Goal: Check status: Check status

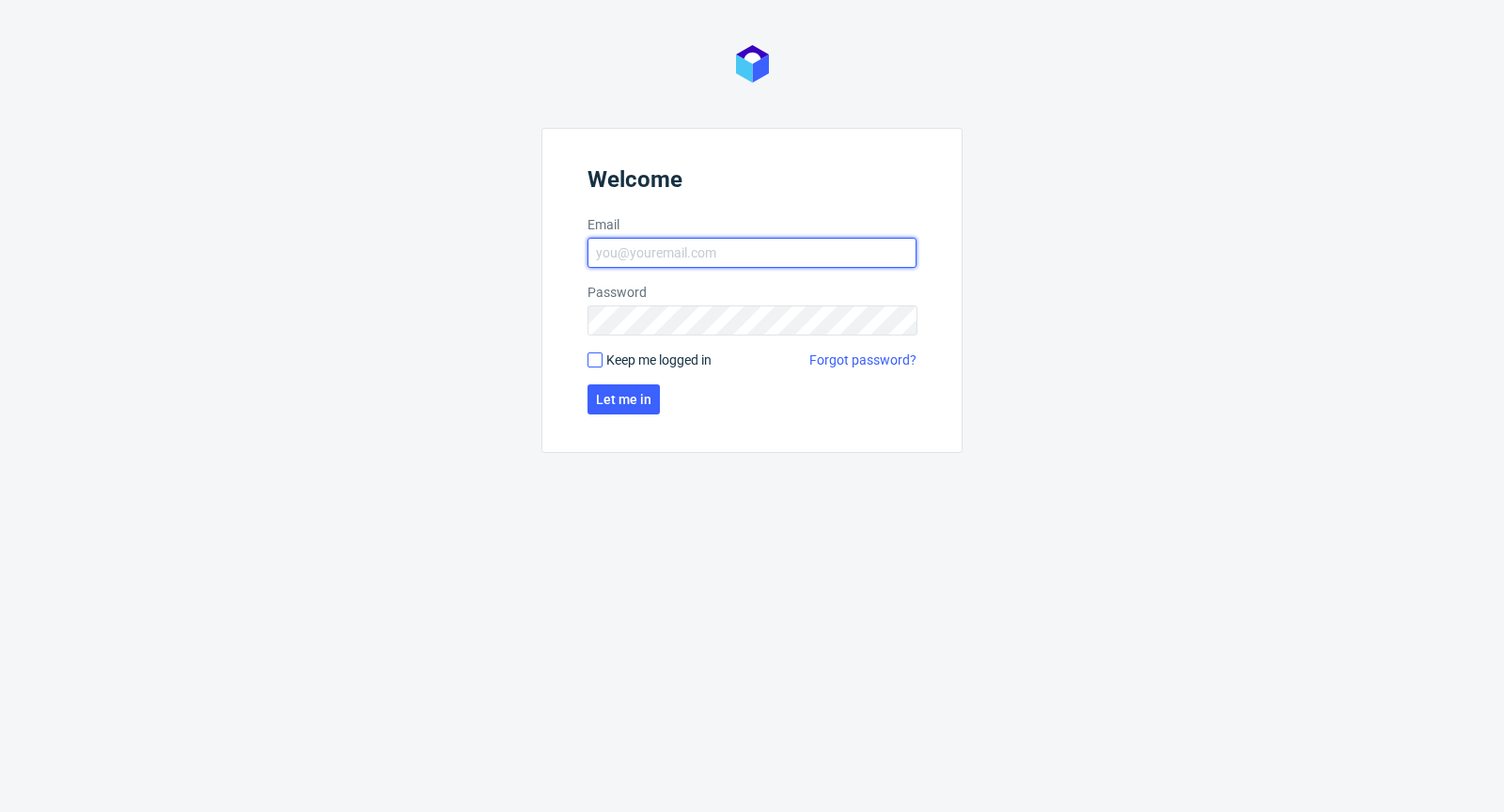
type input "michal.palasek@packhelp.com"
click at [596, 359] on input "Keep me logged in" at bounding box center [595, 360] width 15 height 15
checkbox input "true"
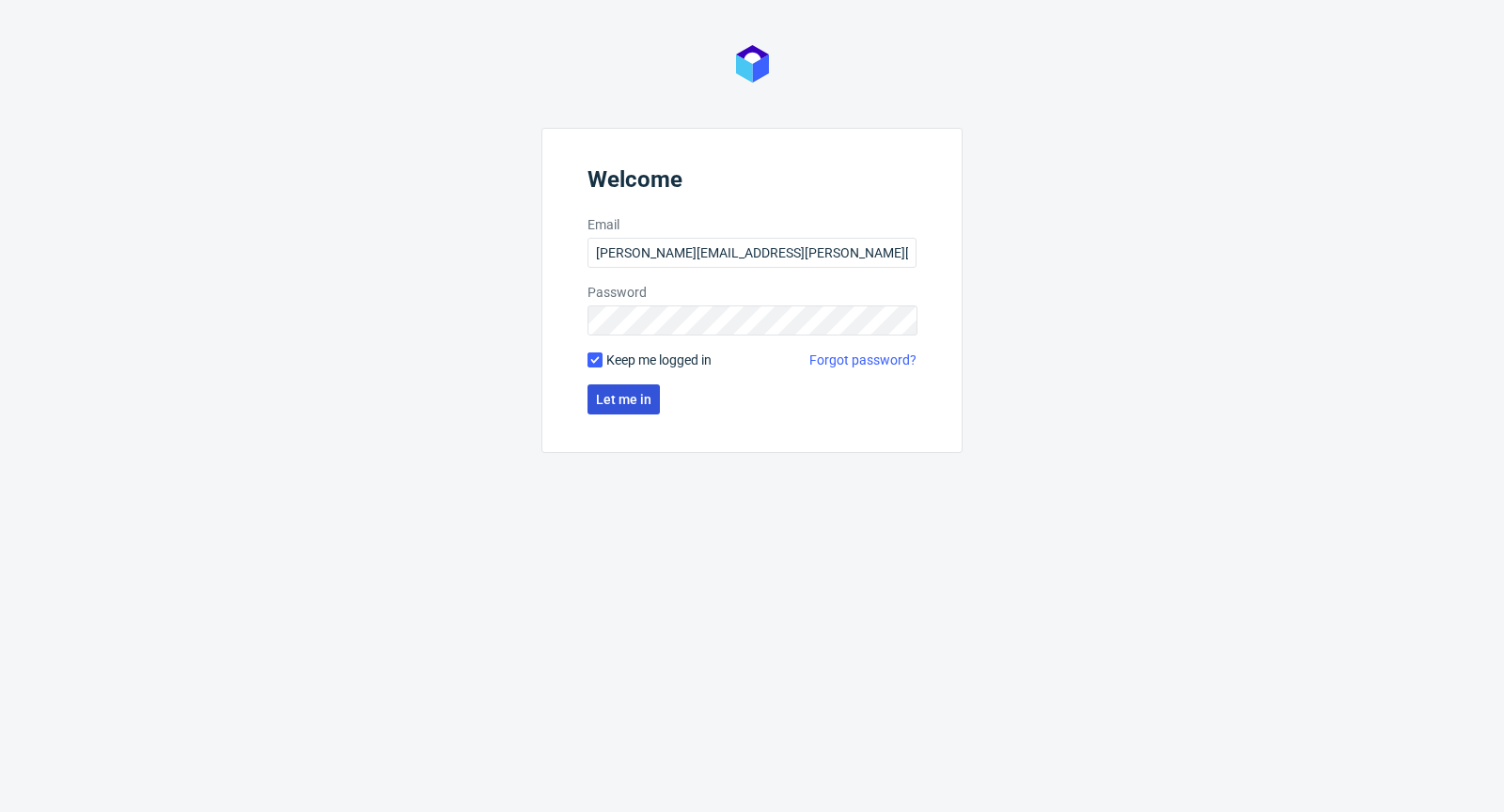
click at [643, 407] on button "Let me in" at bounding box center [623, 400] width 72 height 30
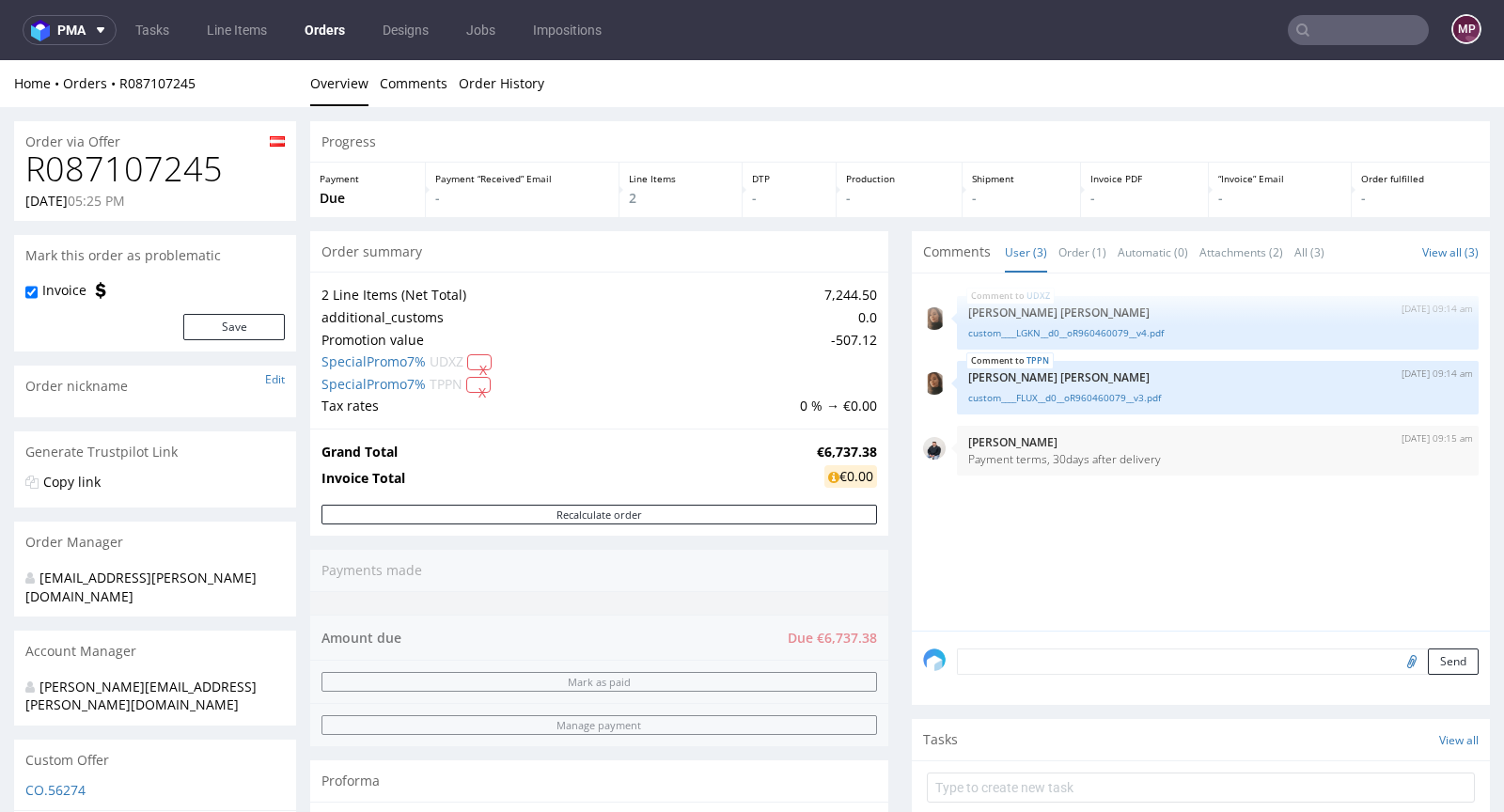
scroll to position [712, 0]
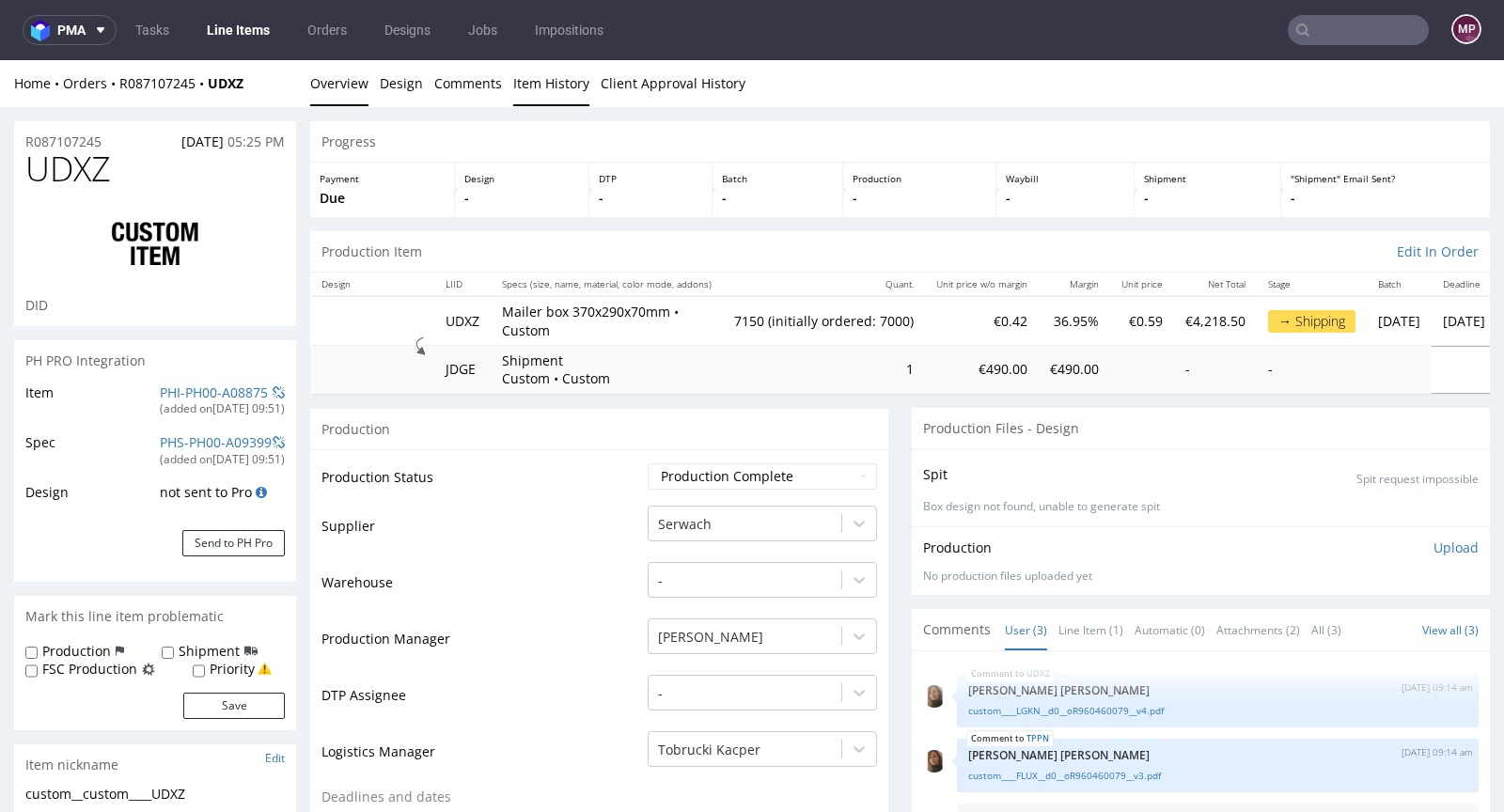
click at [538, 80] on link "Item History" at bounding box center [551, 83] width 76 height 46
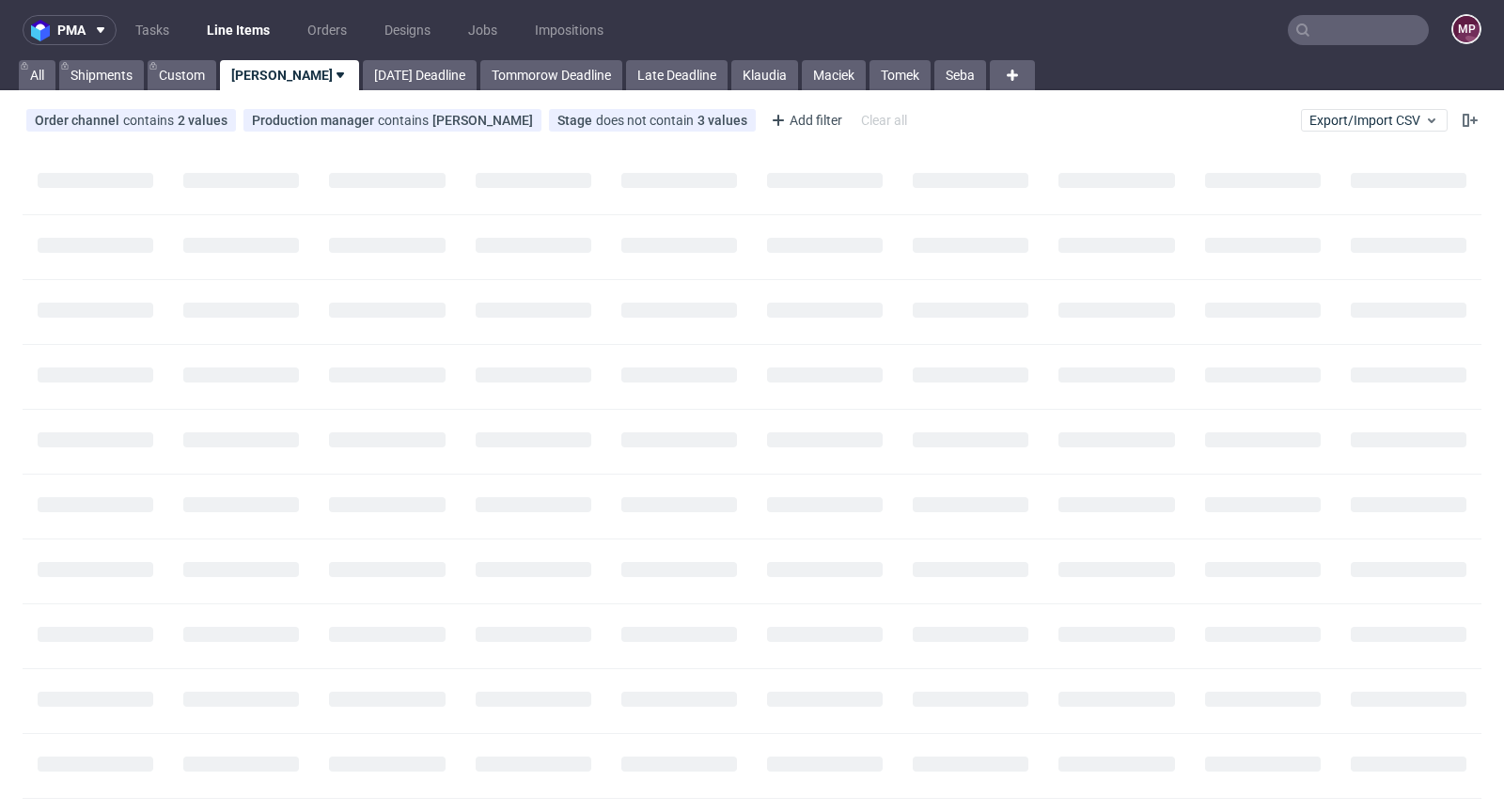
click at [1307, 45] on nav "pma Tasks Line Items Orders Designs Jobs Impositions MP" at bounding box center [752, 29] width 1504 height 60
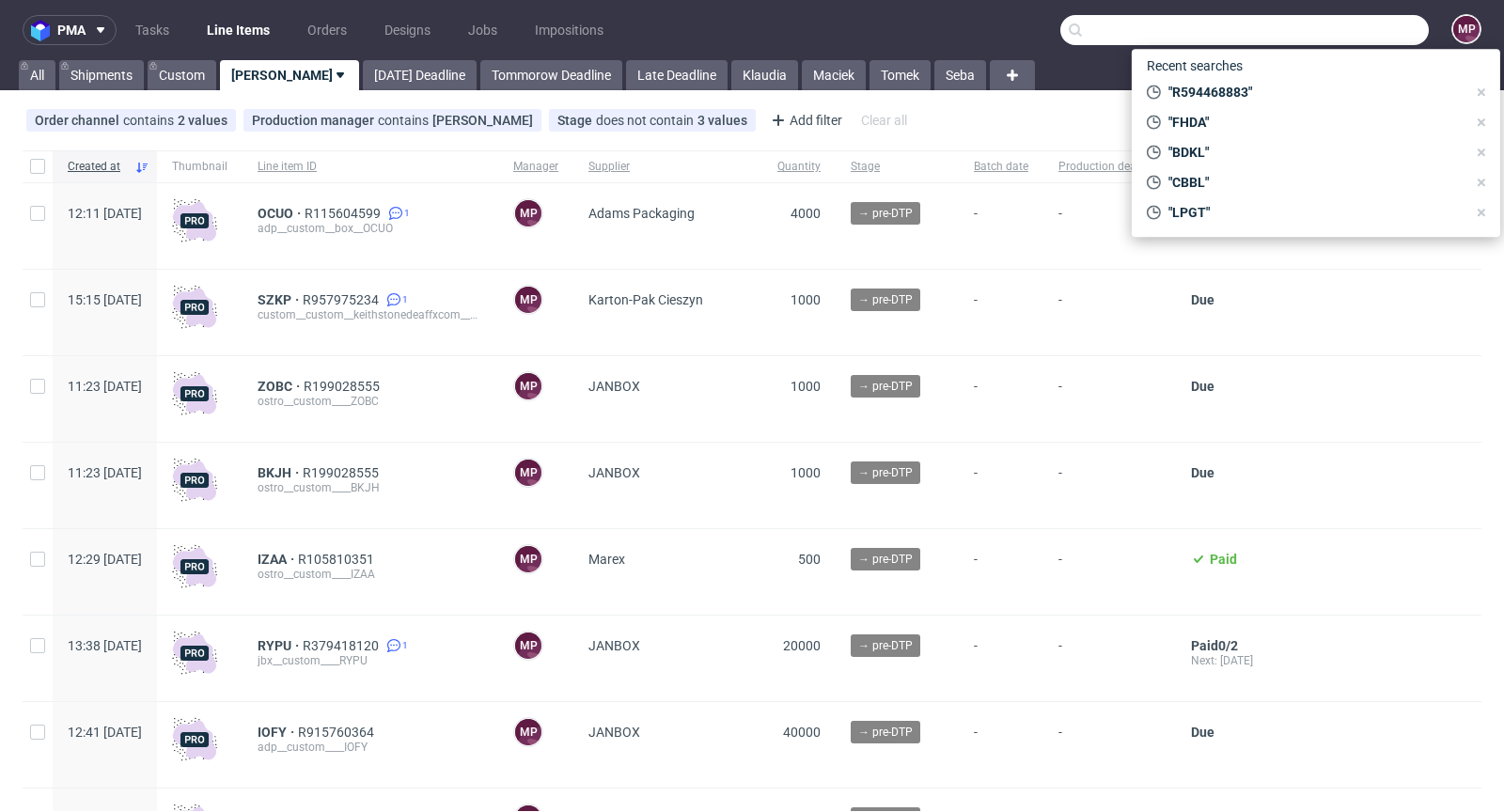
click at [1328, 28] on input "text" at bounding box center [1245, 30] width 369 height 30
paste input "R767970935"
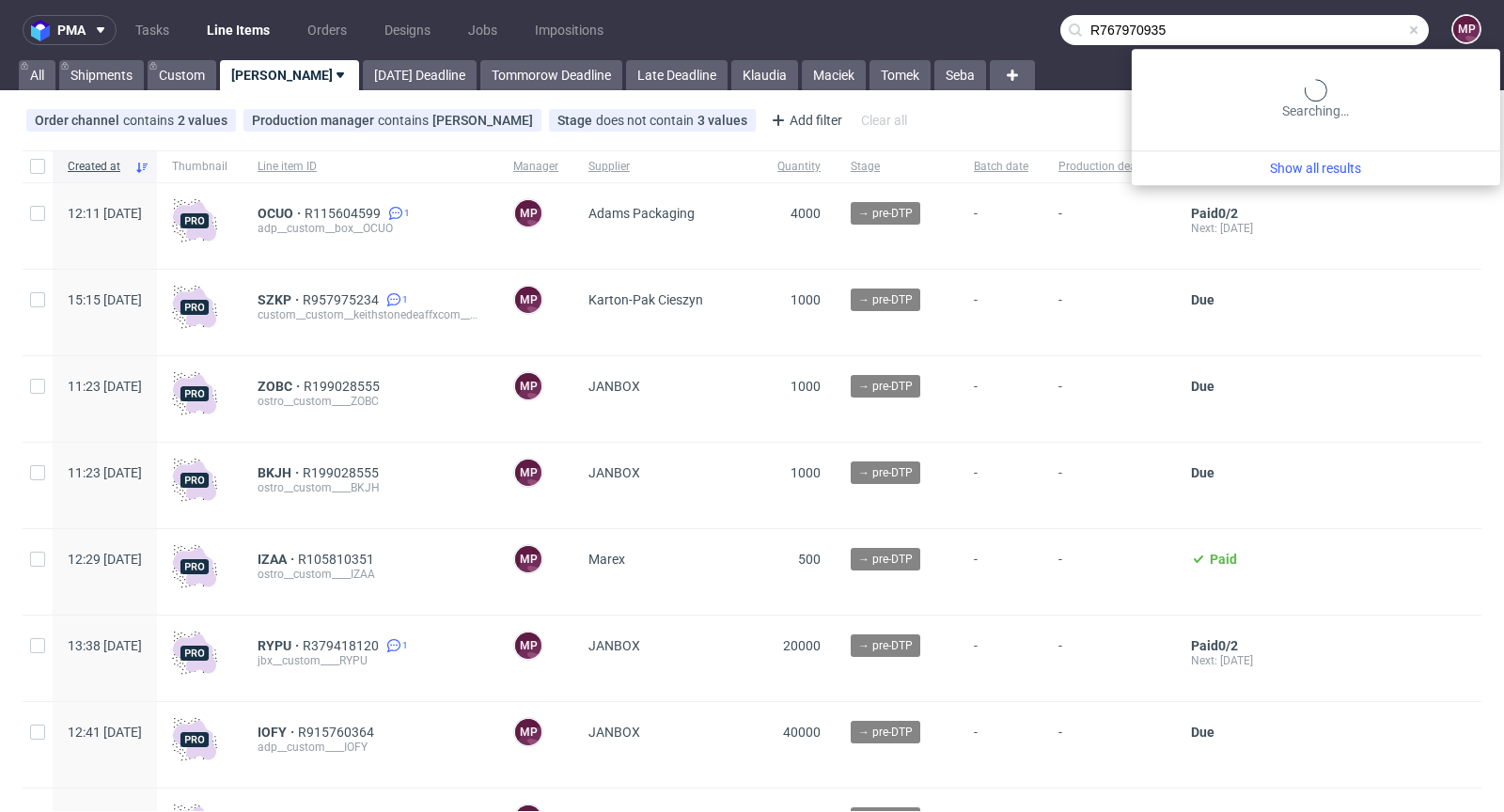
type input "R767970935"
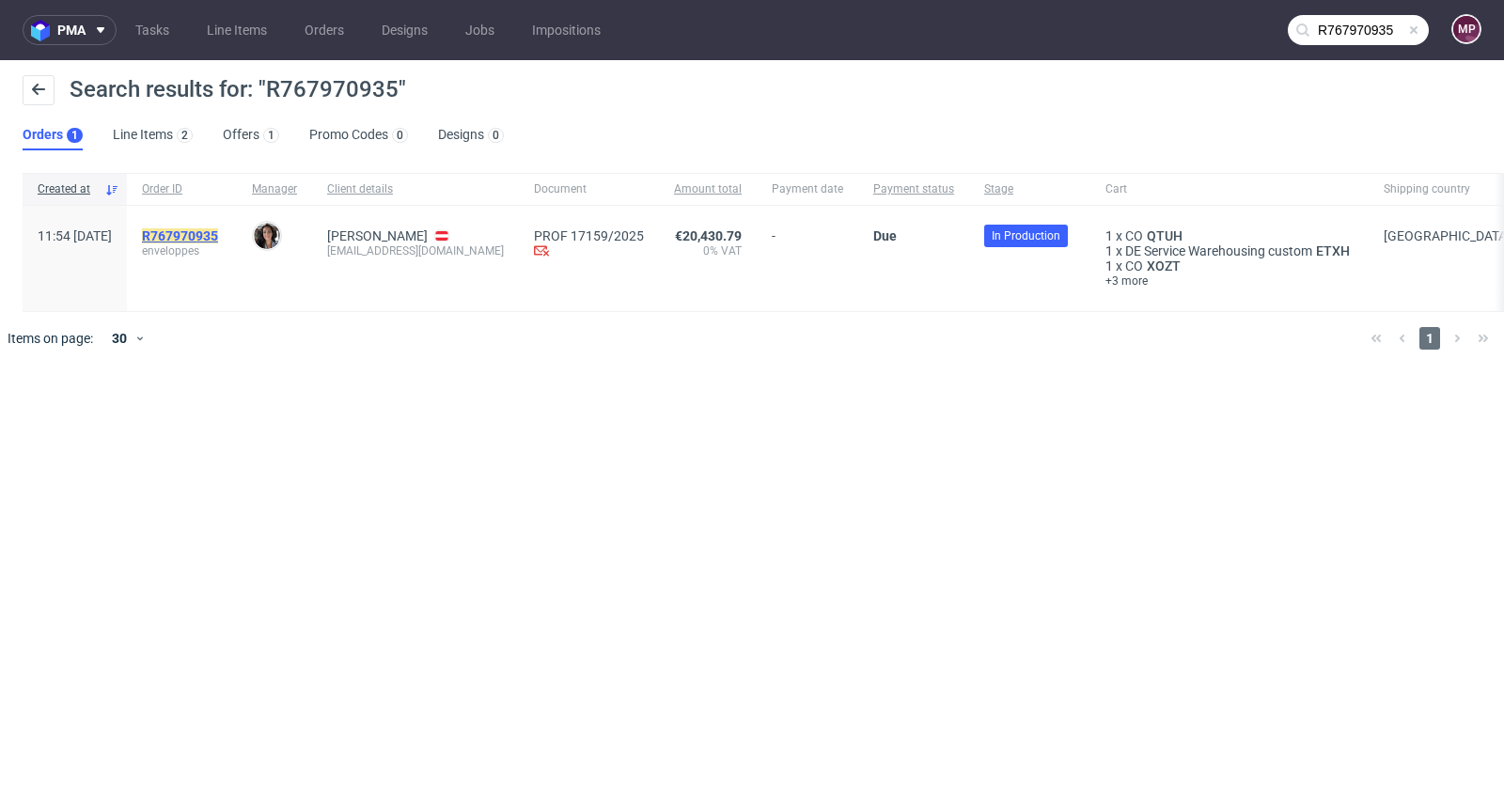
click at [218, 232] on mark "R767970935" at bounding box center [180, 236] width 76 height 15
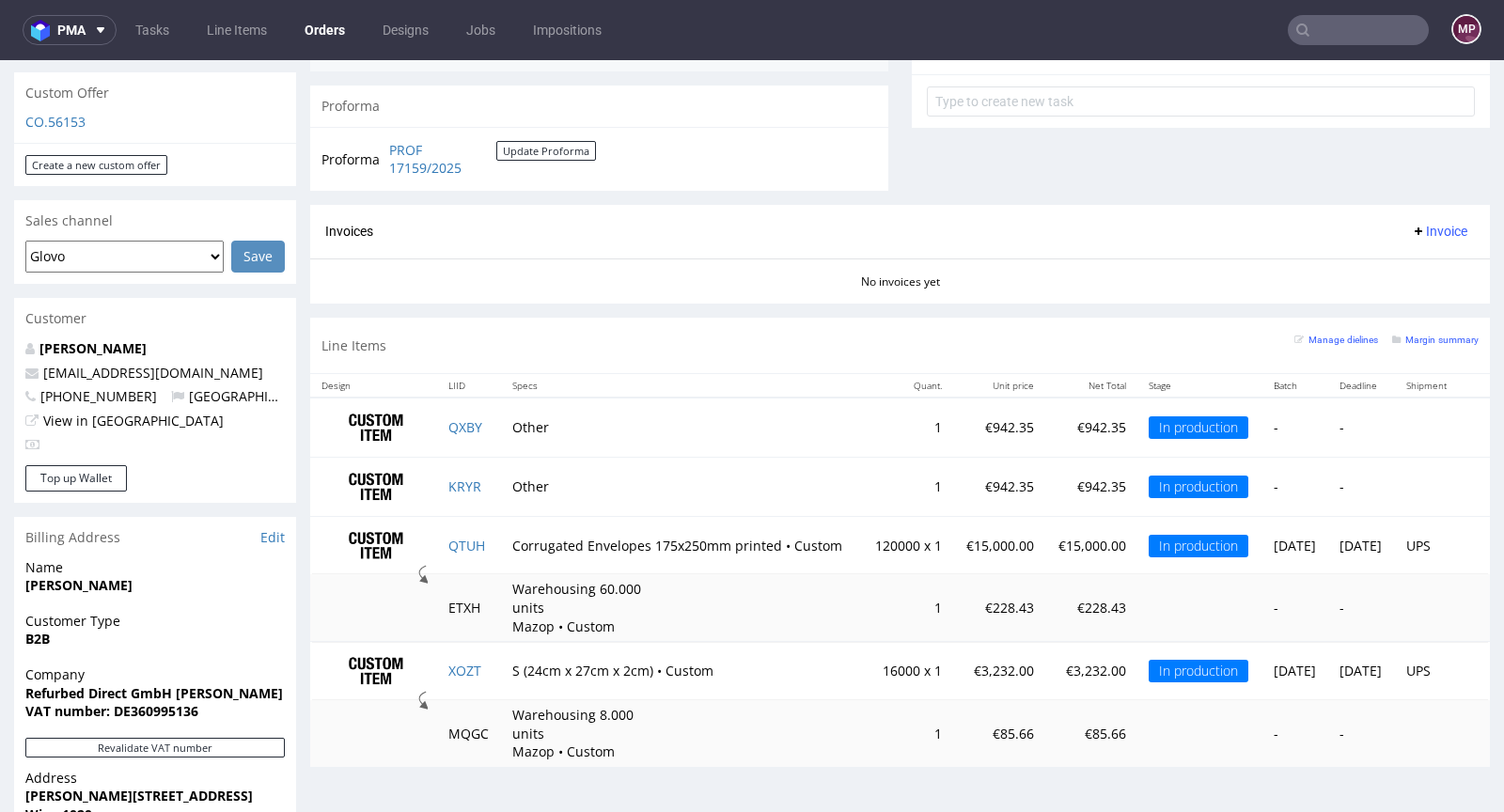
scroll to position [940, 0]
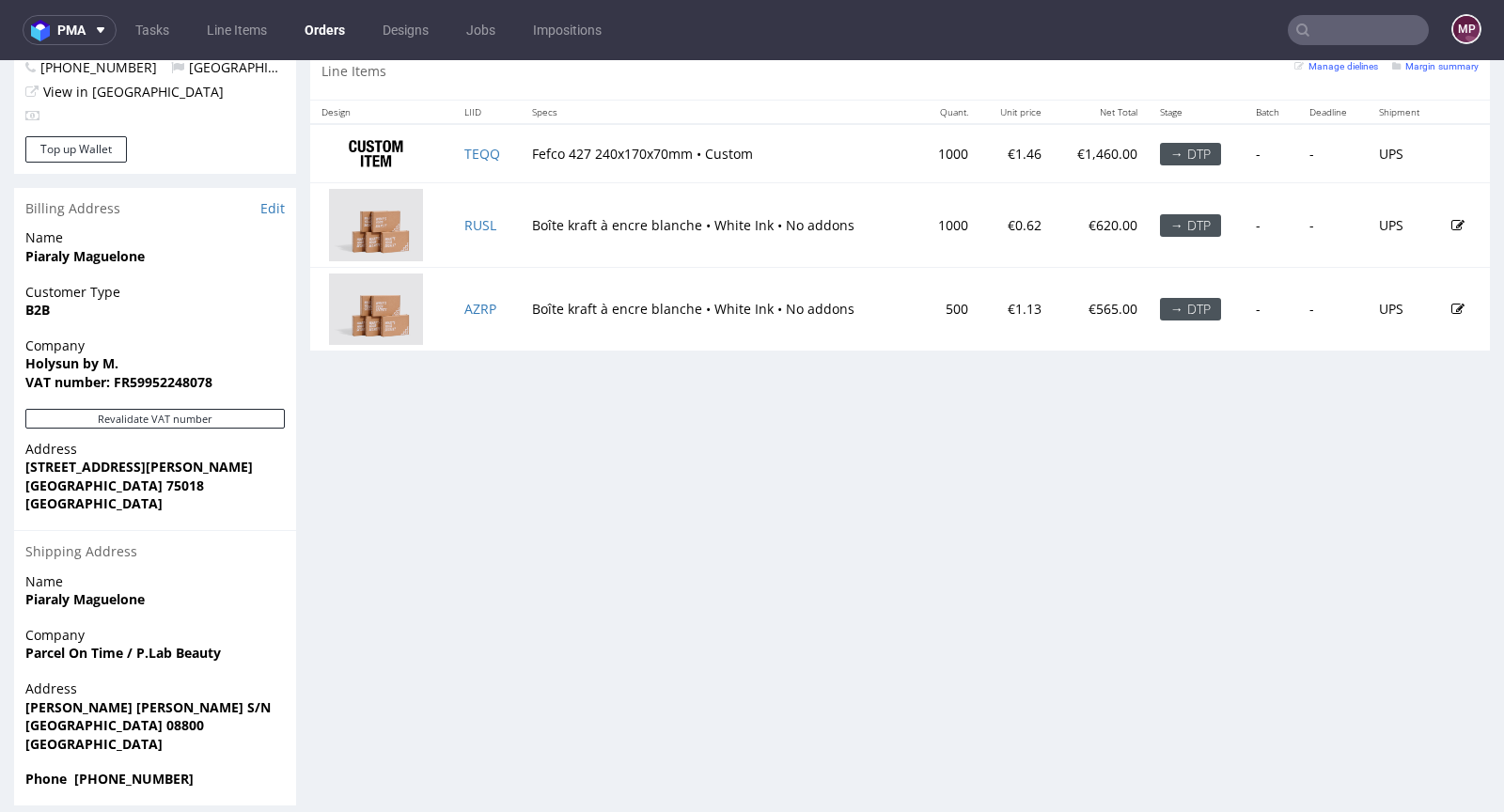
scroll to position [956, 0]
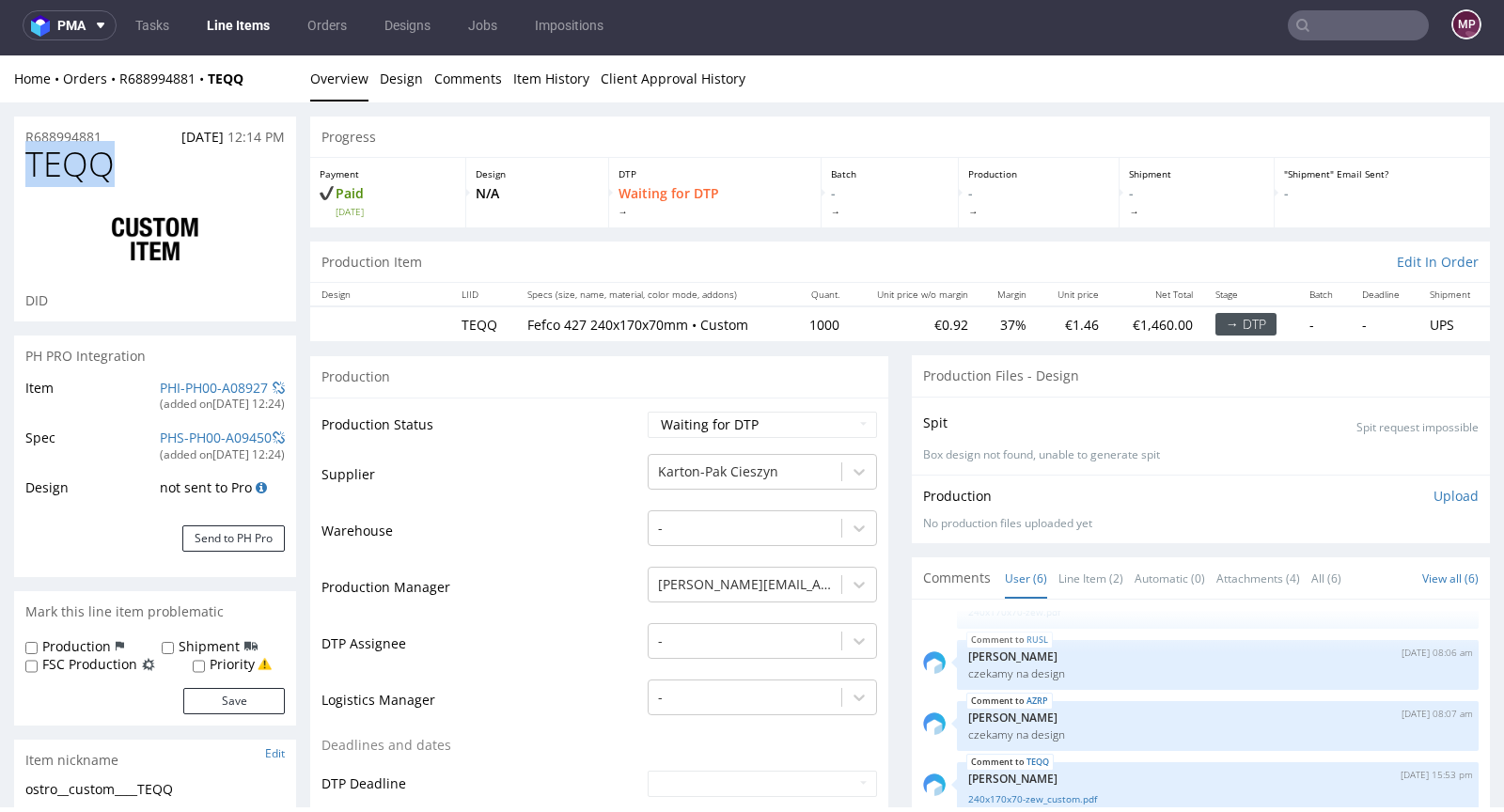
drag, startPoint x: 148, startPoint y: 153, endPoint x: 24, endPoint y: 161, distance: 124.3
click at [24, 161] on div "TEQQ DID" at bounding box center [155, 233] width 282 height 176
copy span "TEQQ"
click at [1100, 579] on link "Line Item (2)" at bounding box center [1091, 578] width 65 height 41
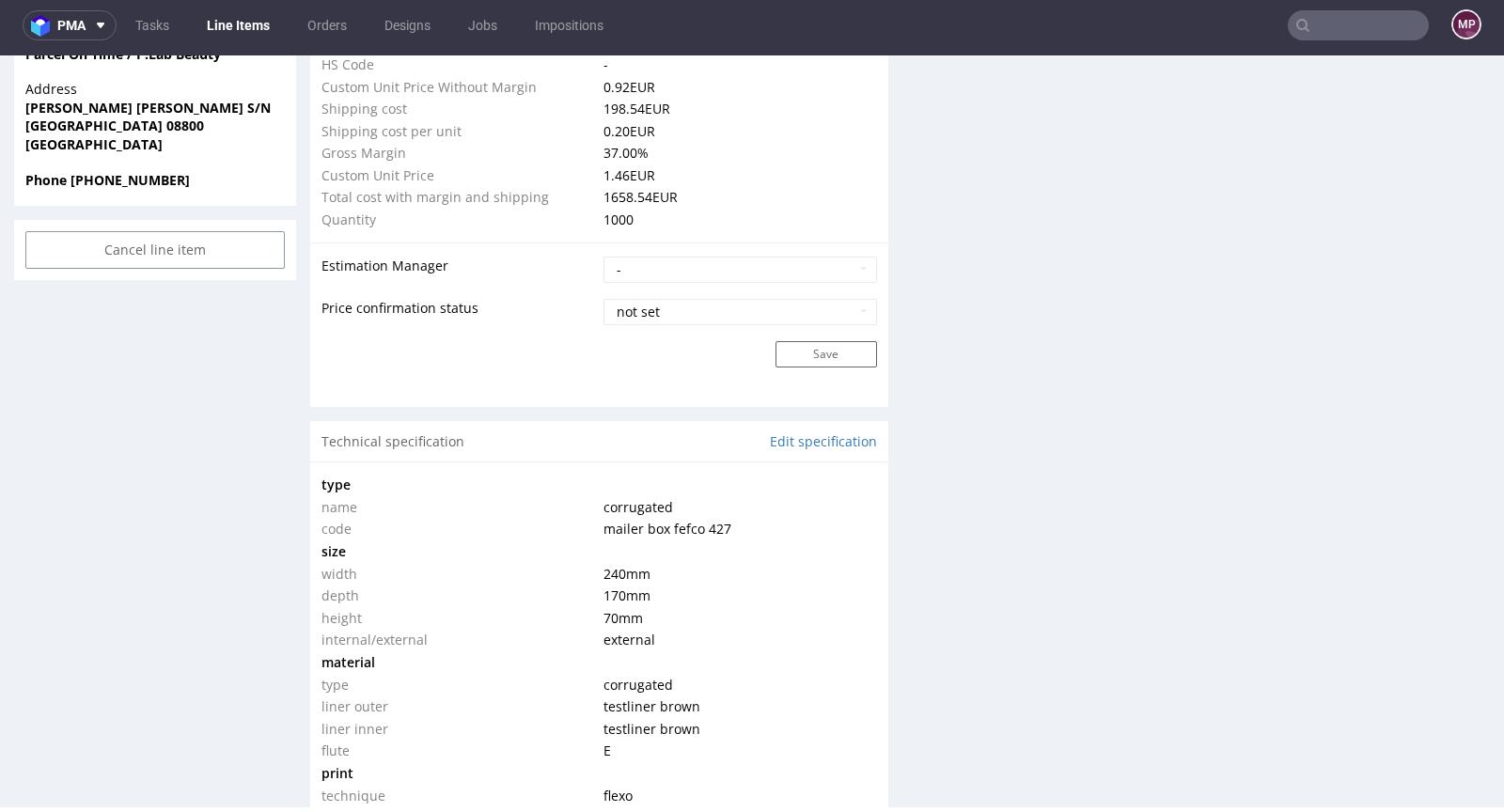
scroll to position [1438, 0]
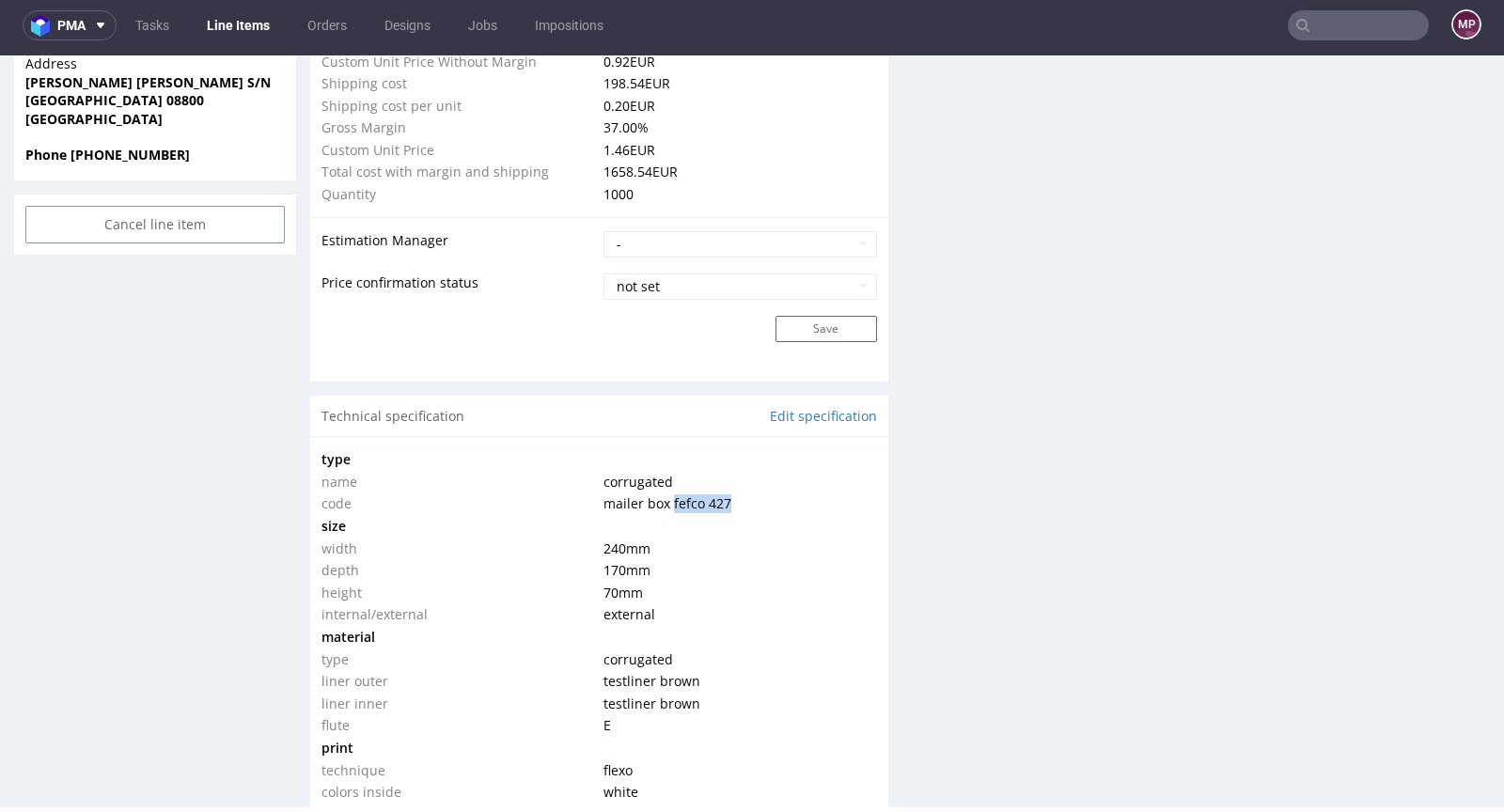
drag, startPoint x: 734, startPoint y: 495, endPoint x: 660, endPoint y: 492, distance: 74.1
click at [660, 492] on td "mailer box fefco 427" at bounding box center [737, 503] width 277 height 23
copy span "fefco 427"
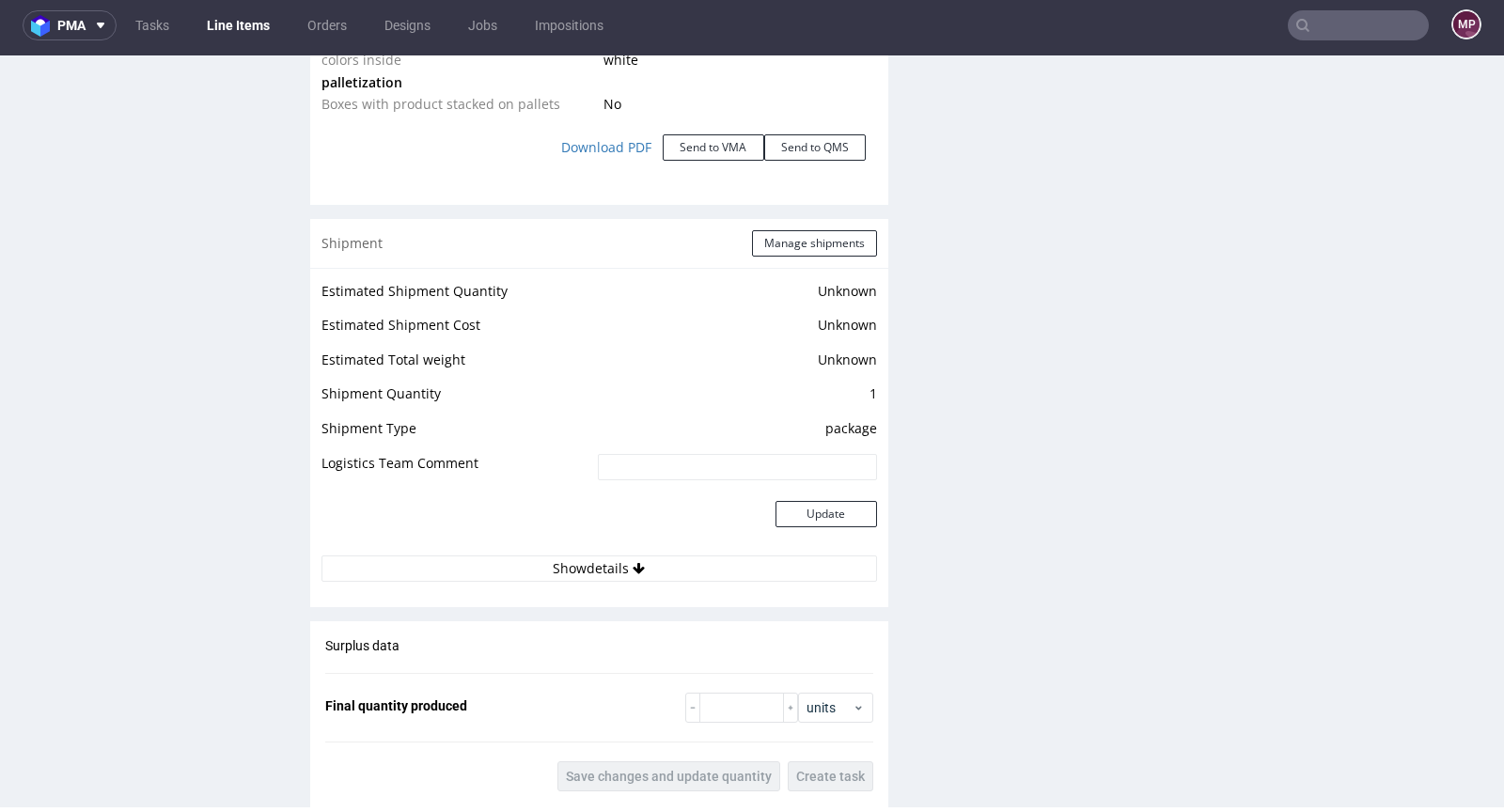
scroll to position [1812, 0]
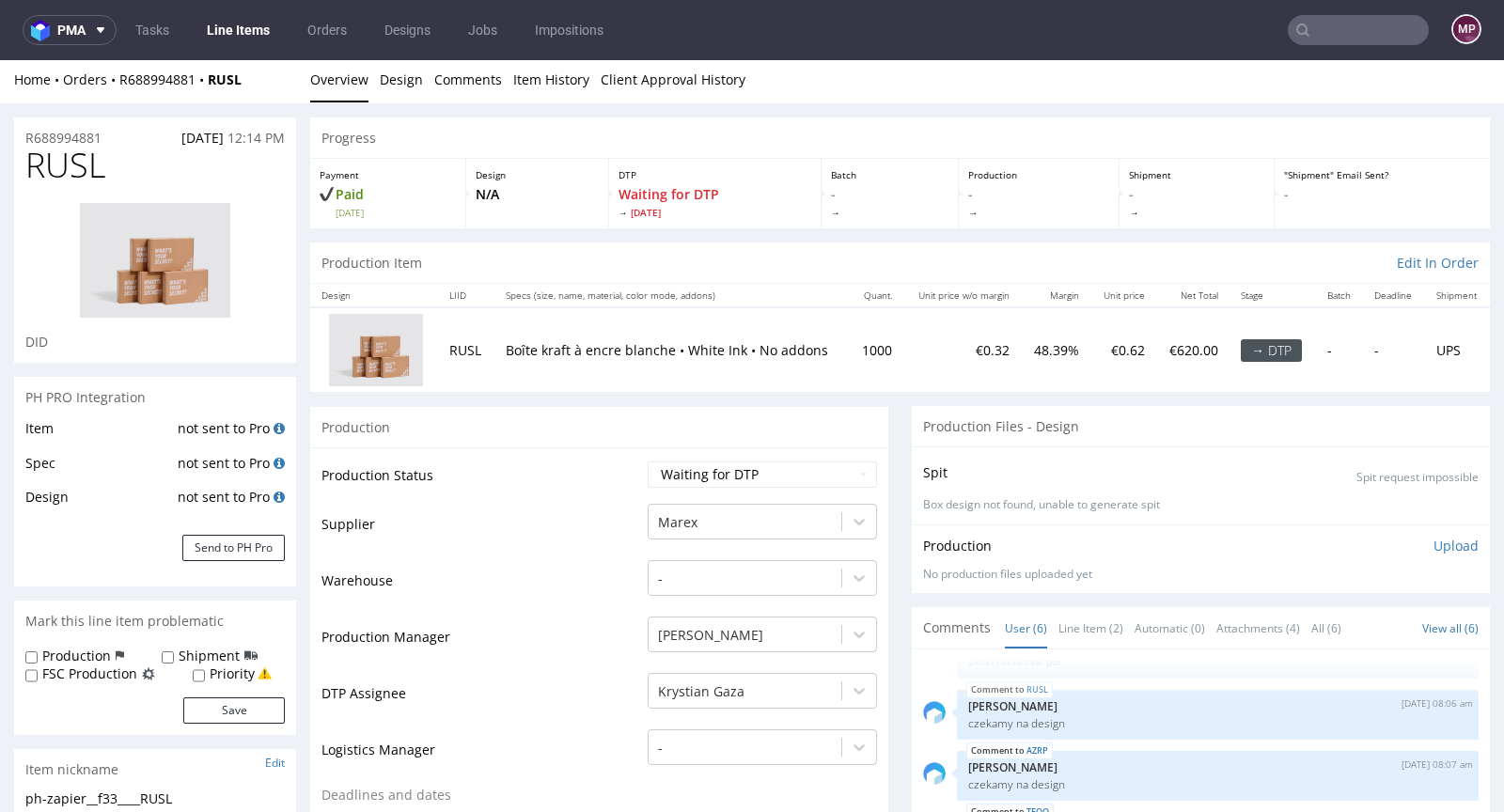
scroll to position [355, 0]
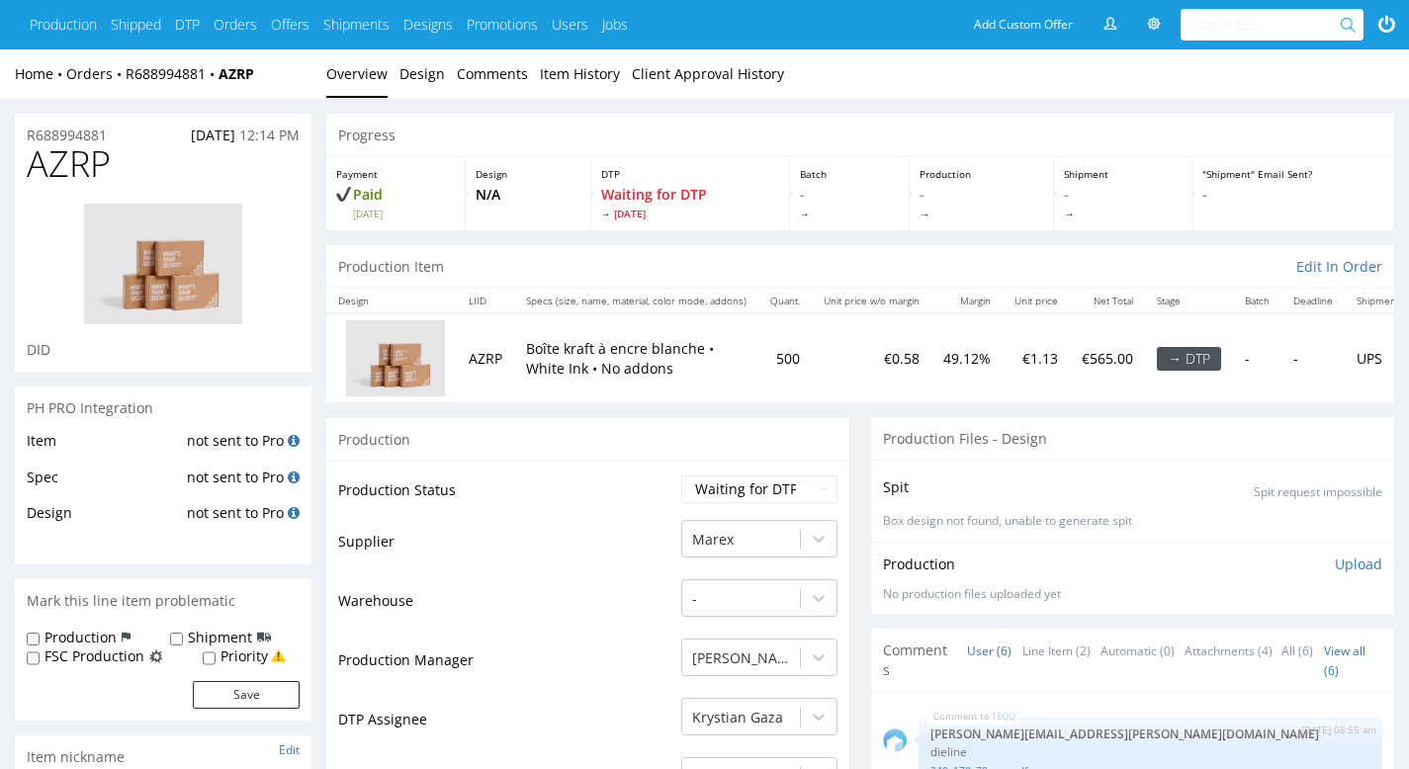
scroll to position [64, 0]
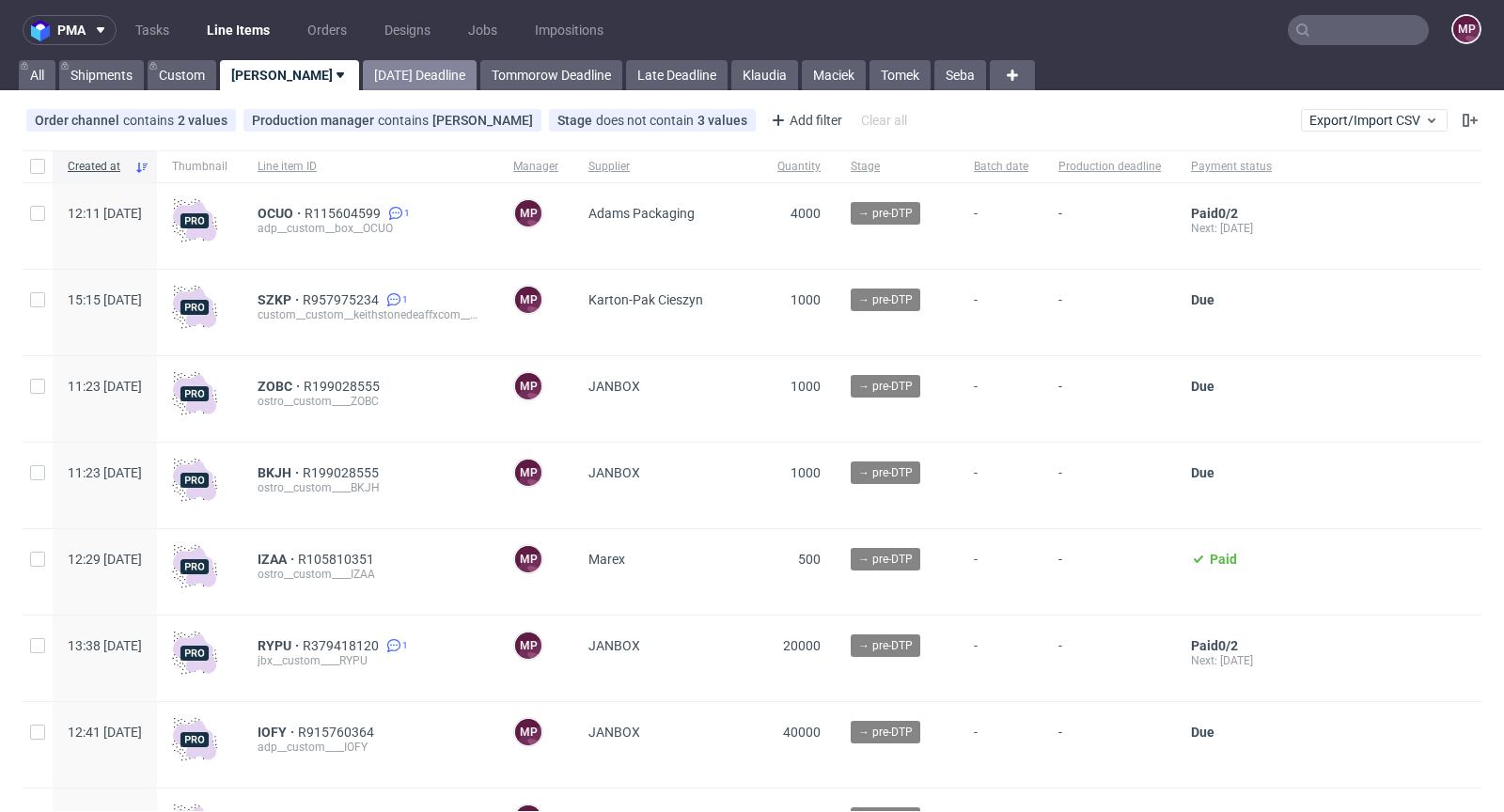
click at [394, 85] on link "[DATE] Deadline" at bounding box center [420, 75] width 114 height 30
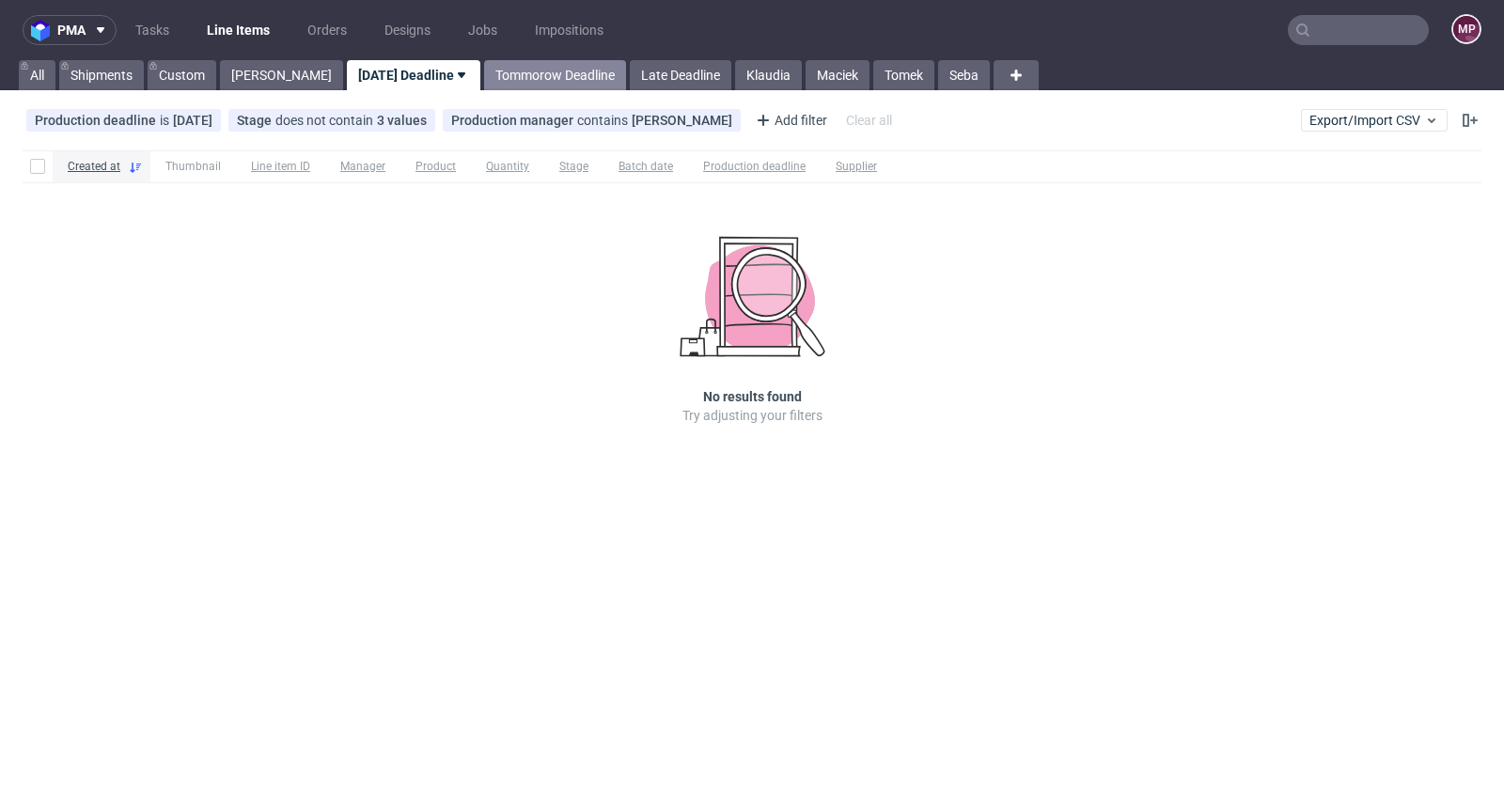
click at [498, 80] on link "Tommorow Deadline" at bounding box center [554, 75] width 142 height 30
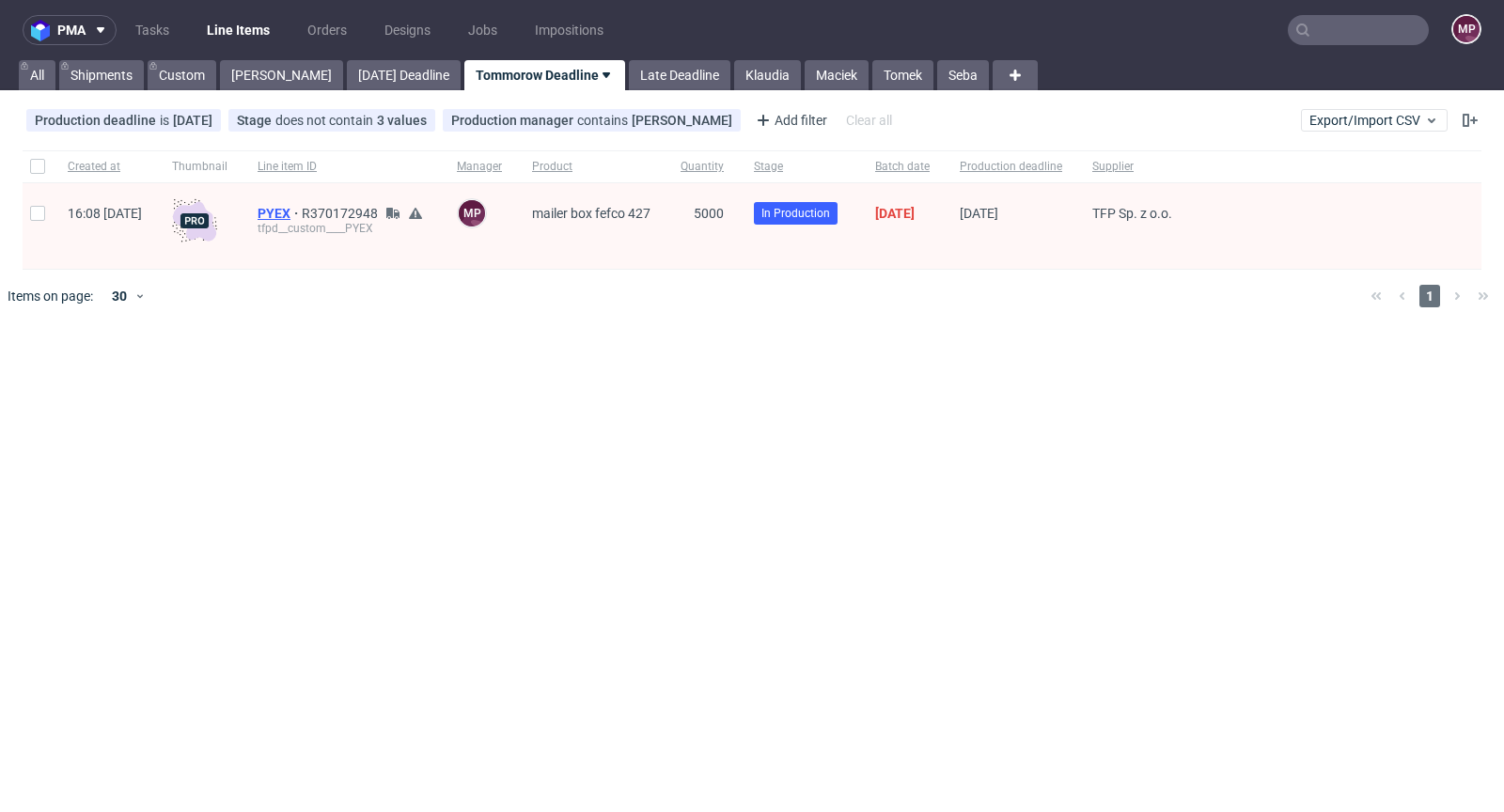
click at [301, 213] on span "PYEX" at bounding box center [279, 214] width 44 height 15
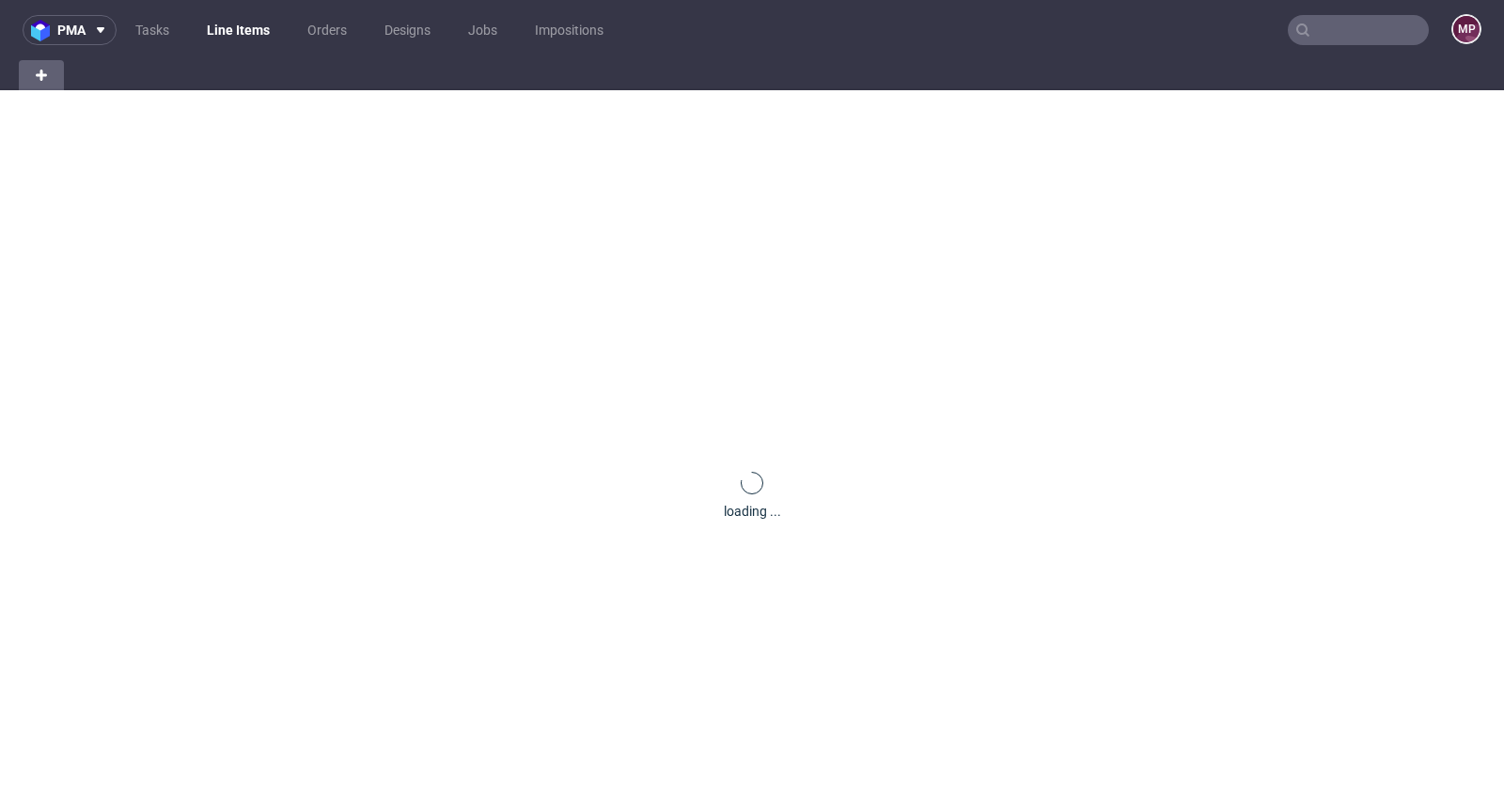
click at [1356, 29] on input "text" at bounding box center [1358, 30] width 141 height 30
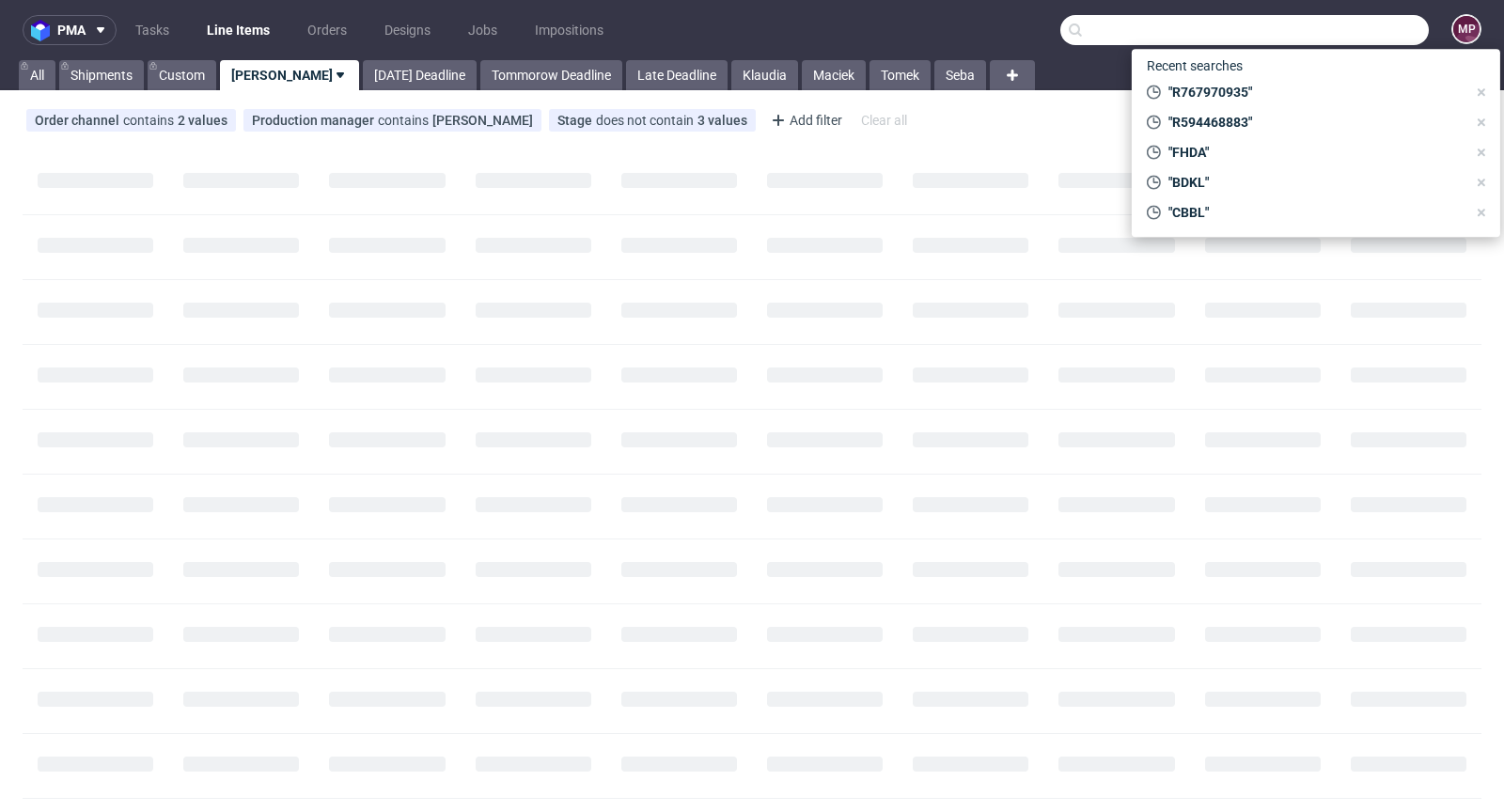
paste input "ZIKJ"
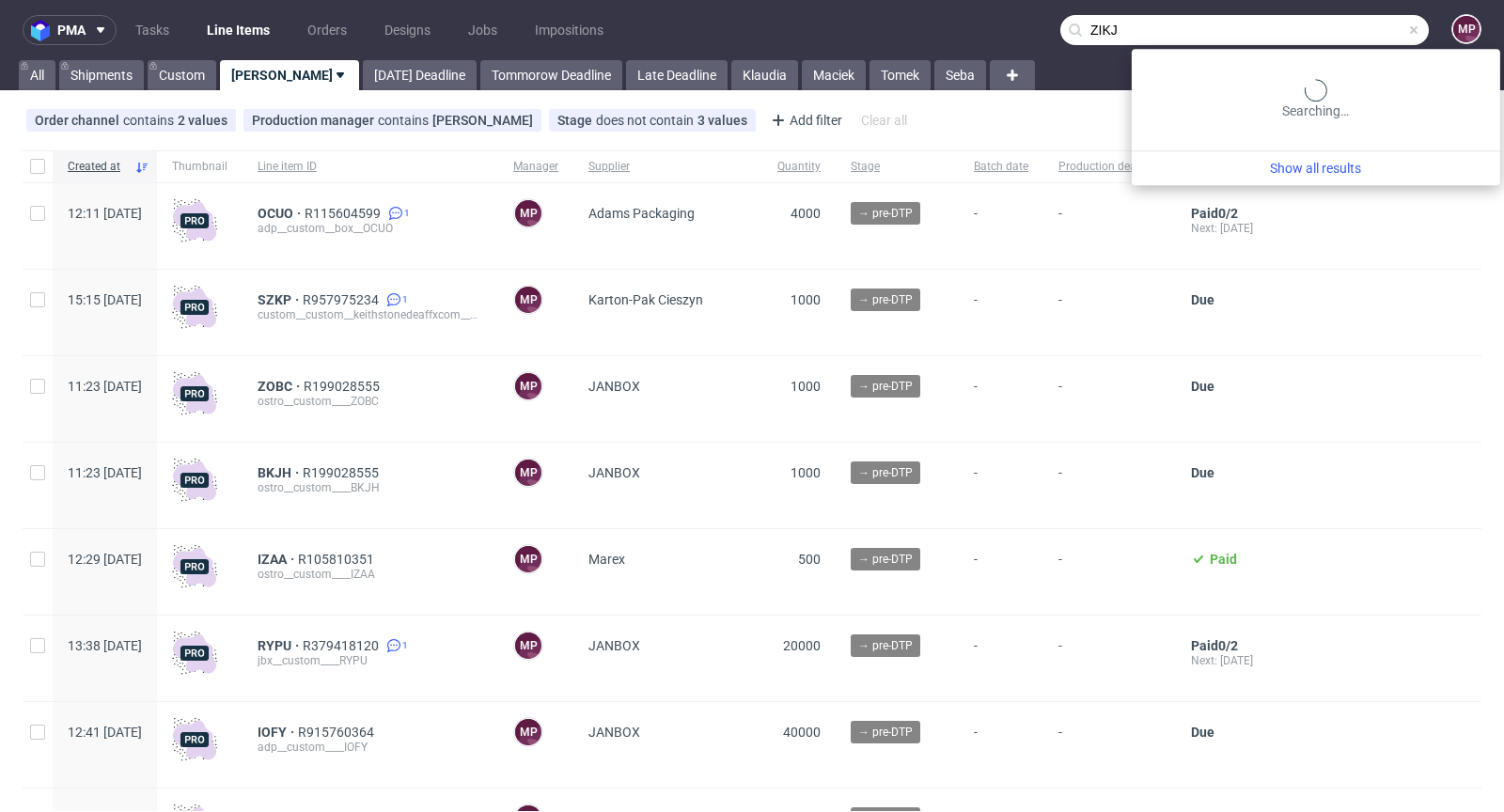
type input "ZIKJ"
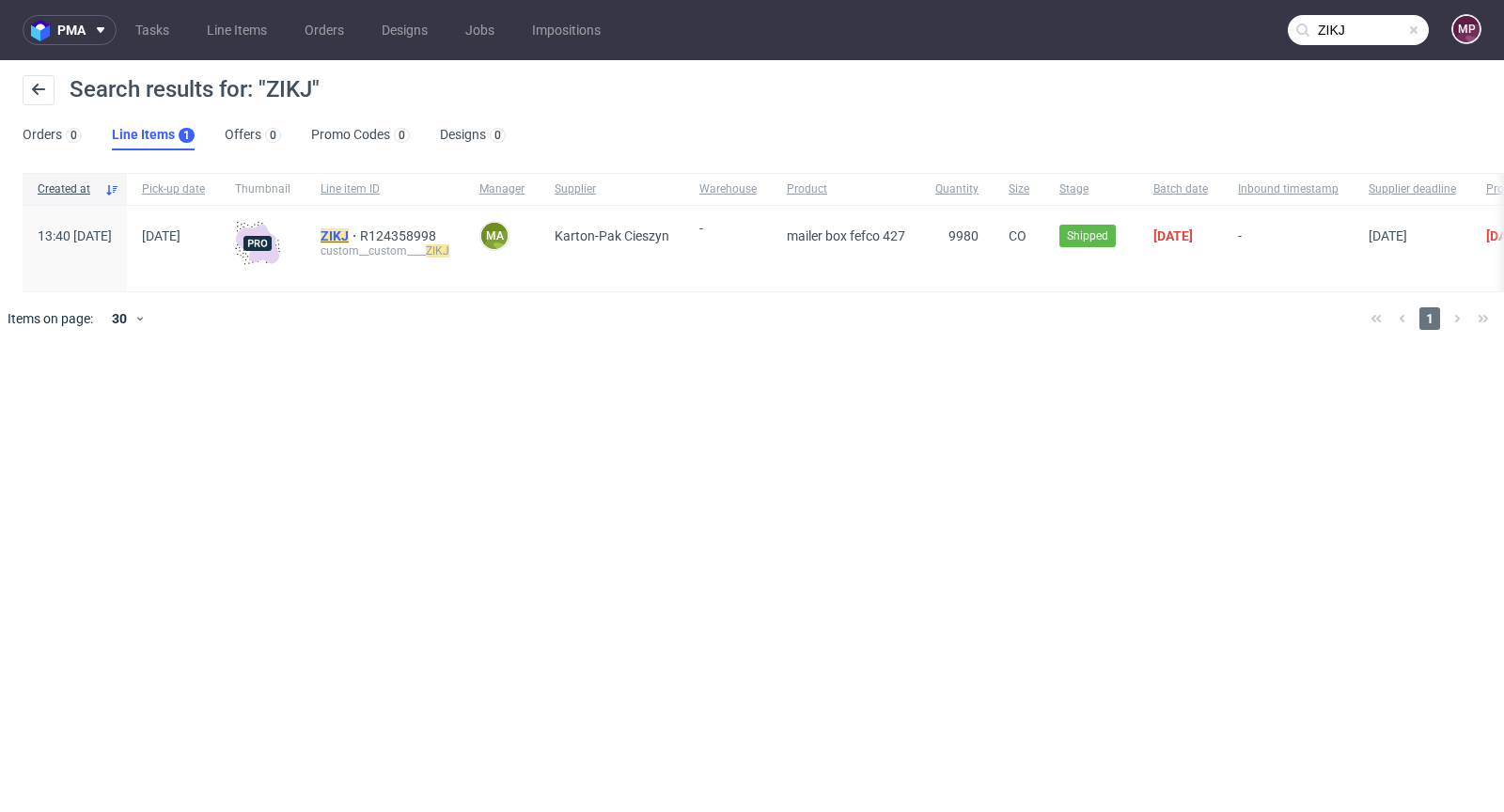
click at [349, 229] on mark "ZIKJ" at bounding box center [334, 236] width 29 height 15
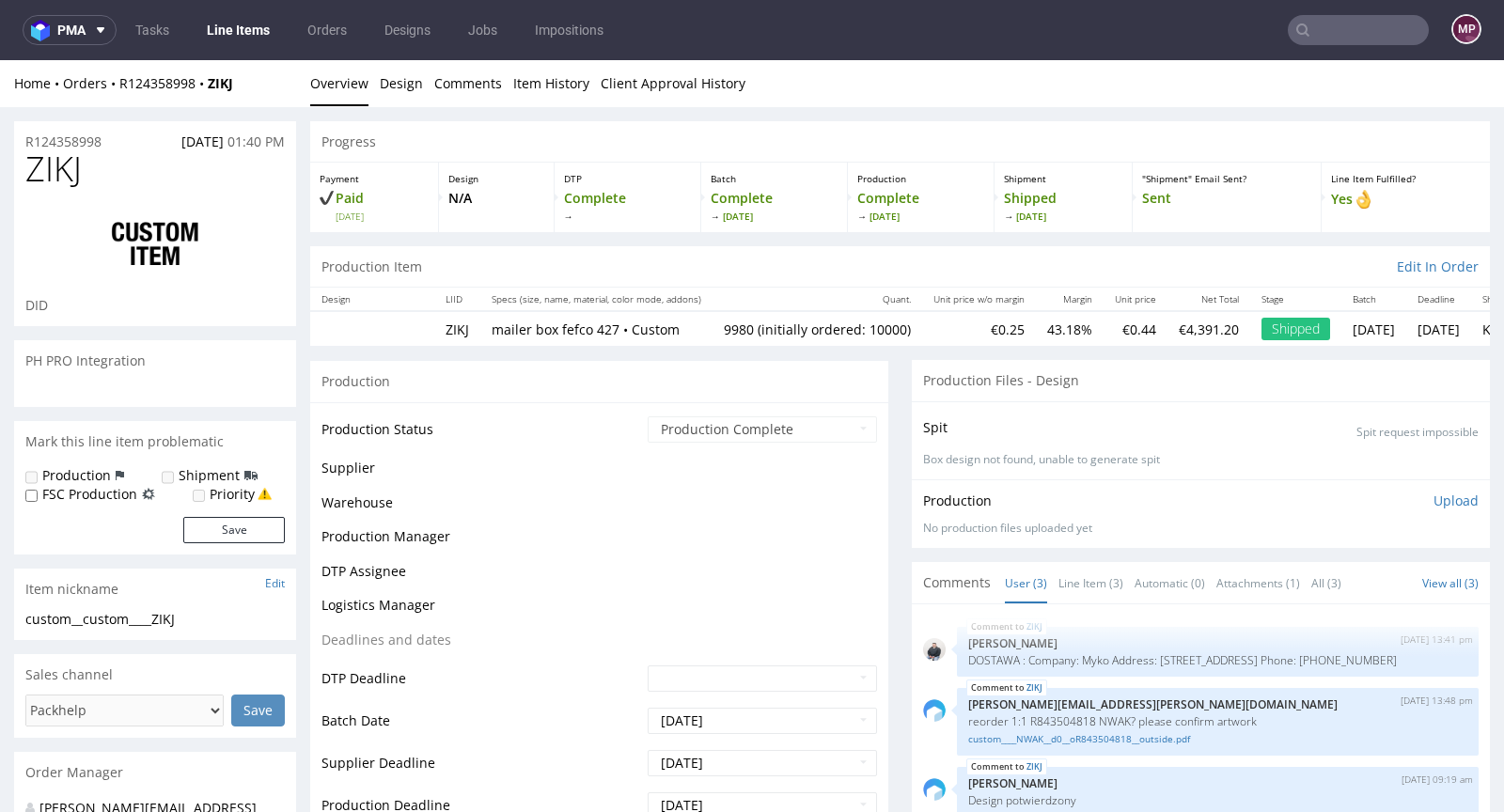
select select "in_progress"
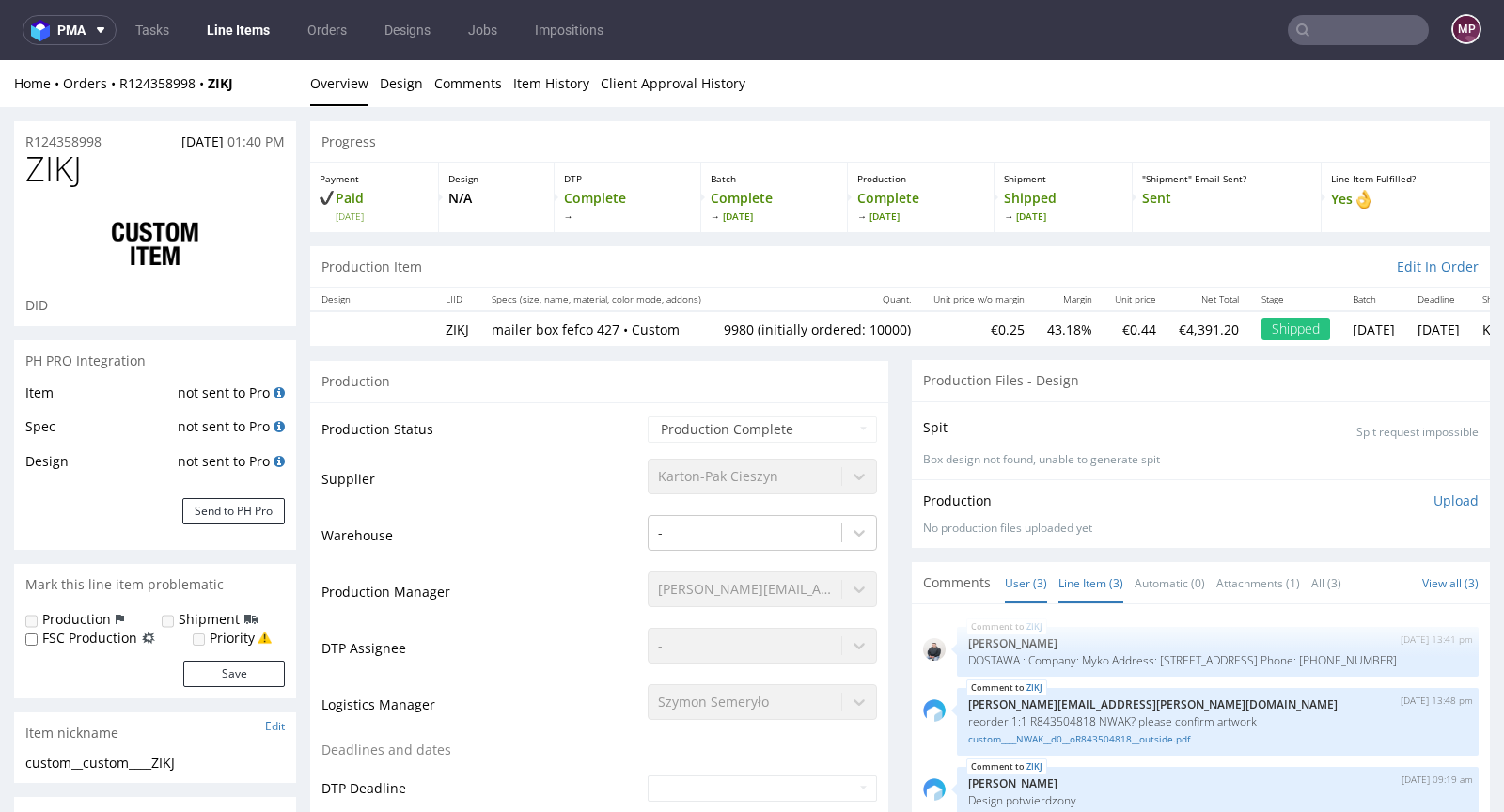
click at [1080, 581] on link "Line Item (3)" at bounding box center [1091, 582] width 65 height 41
drag, startPoint x: 250, startPoint y: 86, endPoint x: 119, endPoint y: 82, distance: 131.1
click at [119, 82] on div "Home Orders R124358998 ZIKJ" at bounding box center [155, 84] width 282 height 19
copy div "R124358998 ZIKJ"
